Goal: Find specific page/section: Find specific page/section

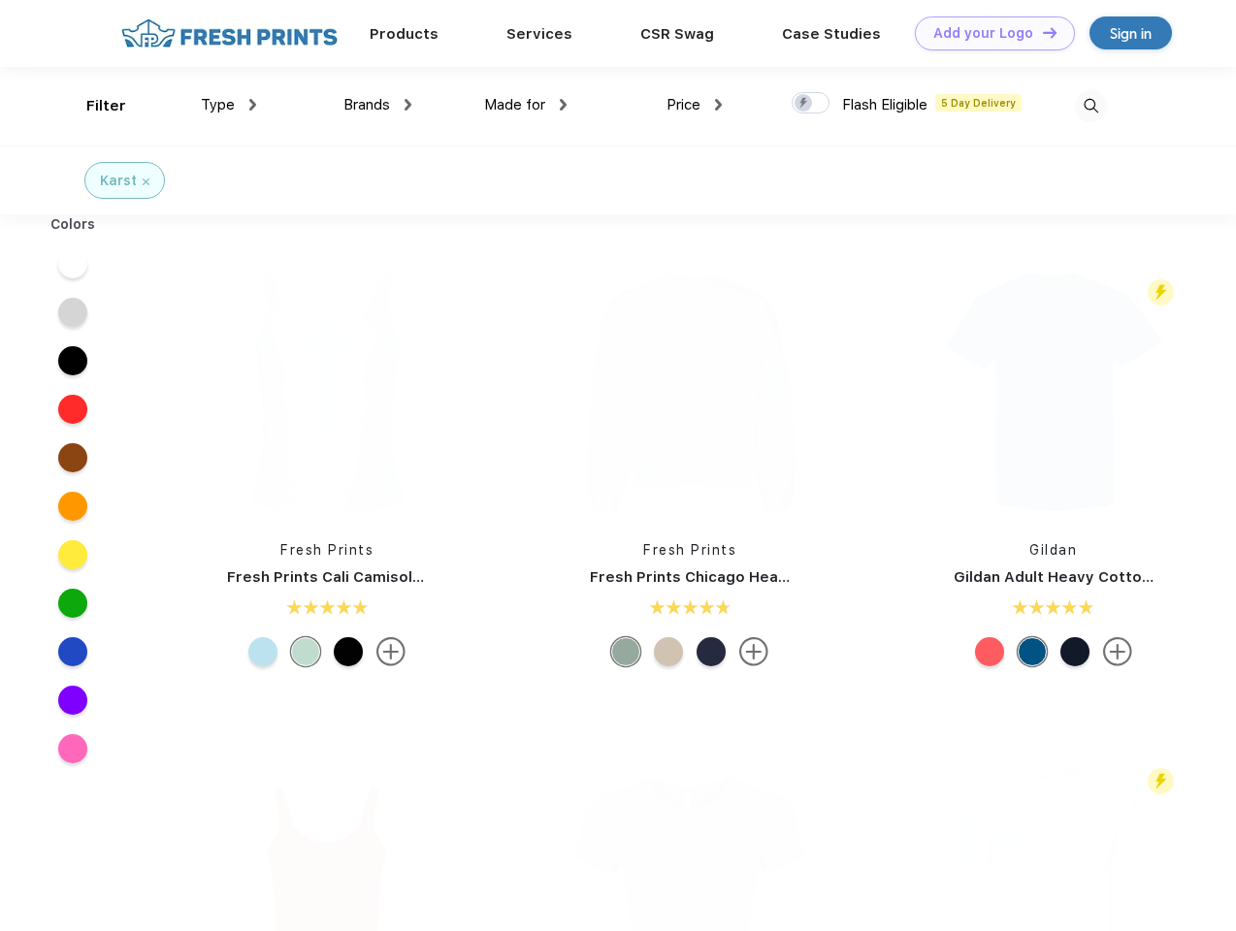
scroll to position [1, 0]
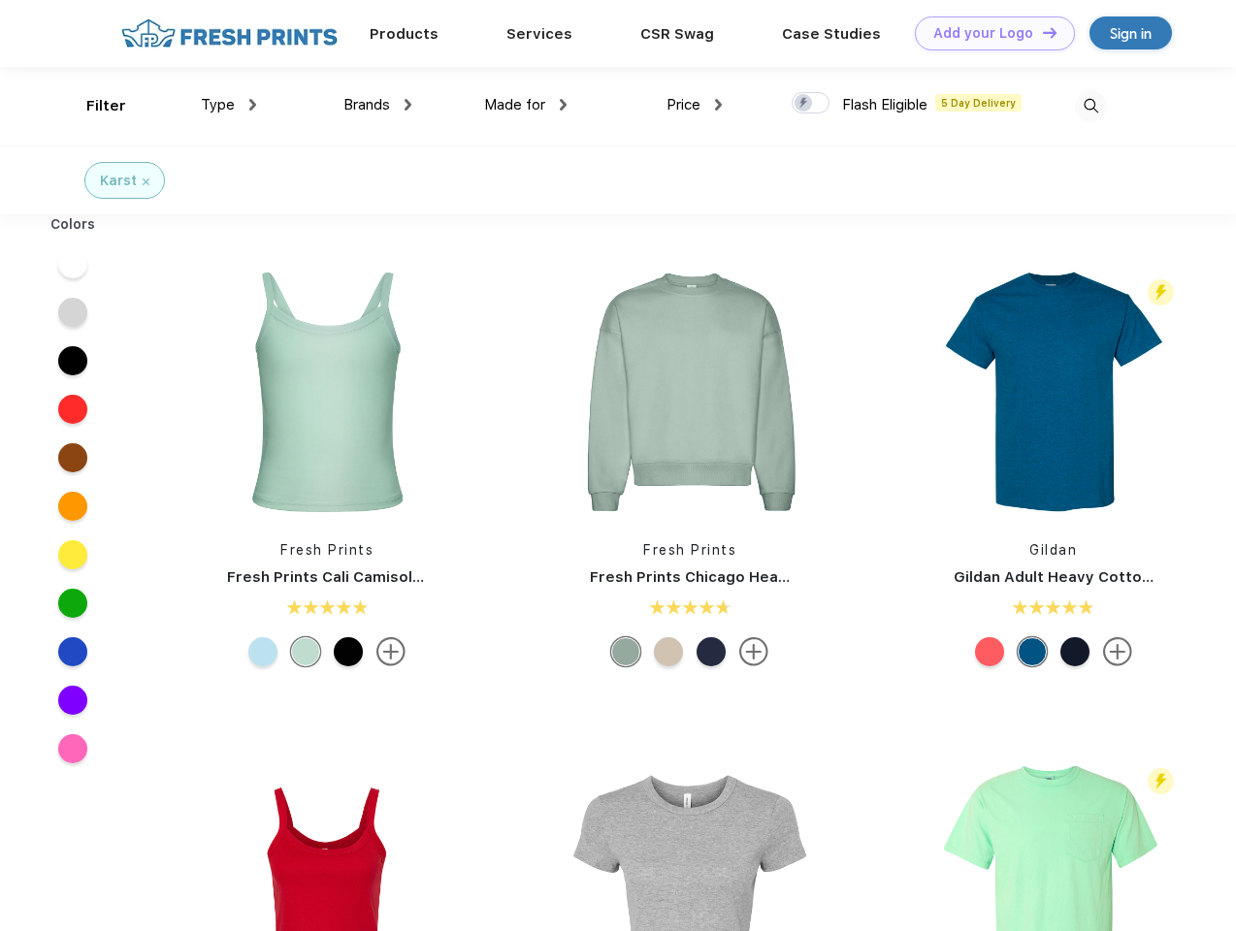
click at [988, 33] on link "Add your Logo Design Tool" at bounding box center [995, 33] width 160 height 34
click at [0, 0] on div "Design Tool" at bounding box center [0, 0] width 0 height 0
click at [1041, 32] on link "Add your Logo Design Tool" at bounding box center [995, 33] width 160 height 34
click at [93, 106] on div "Filter" at bounding box center [106, 106] width 40 height 22
click at [229, 105] on span "Type" at bounding box center [218, 104] width 34 height 17
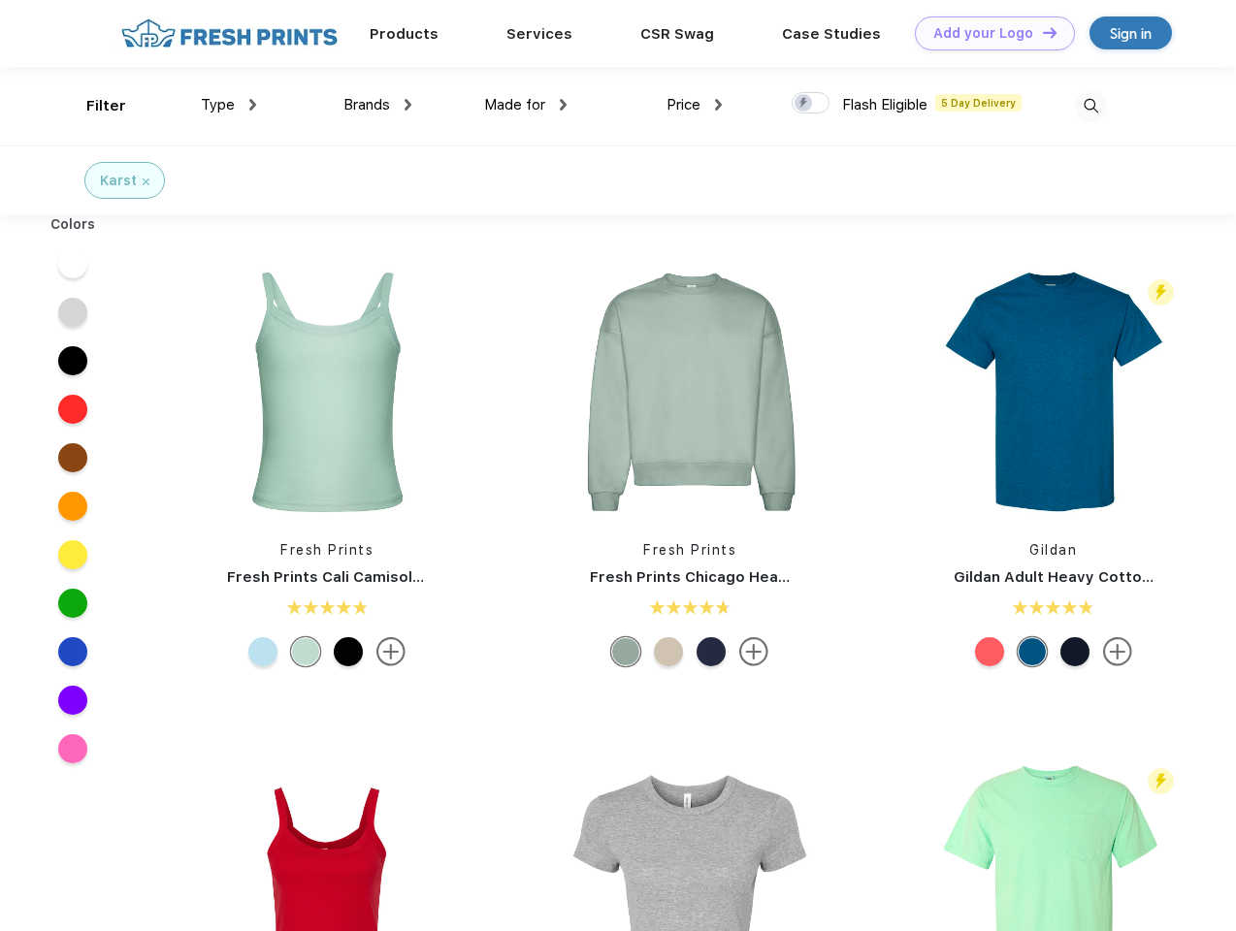
click at [377, 105] on span "Brands" at bounding box center [366, 104] width 47 height 17
click at [526, 105] on span "Made for" at bounding box center [514, 104] width 61 height 17
click at [695, 105] on span "Price" at bounding box center [683, 104] width 34 height 17
click at [811, 104] on div at bounding box center [811, 102] width 38 height 21
click at [804, 104] on input "checkbox" at bounding box center [798, 97] width 13 height 13
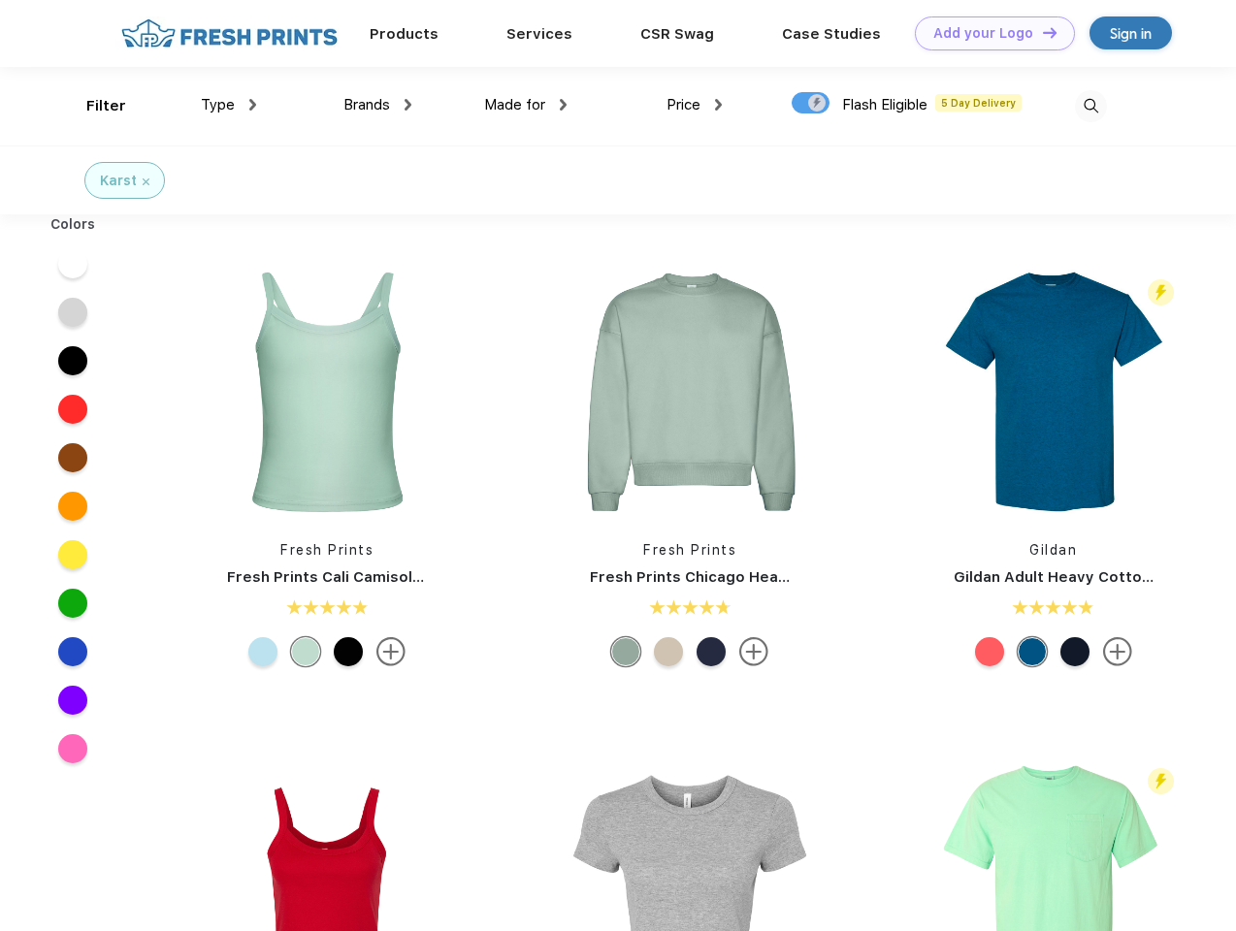
click at [1090, 106] on img at bounding box center [1091, 106] width 32 height 32
